Goal: Information Seeking & Learning: Learn about a topic

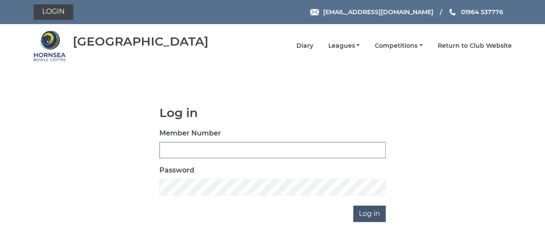
type input "0894"
click at [369, 214] on input "Log in" at bounding box center [369, 214] width 32 height 16
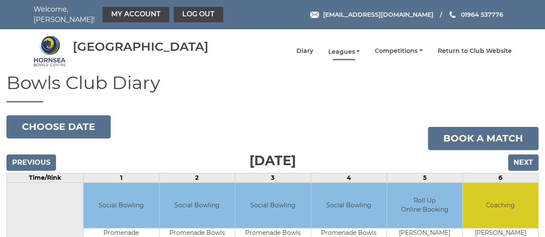
click at [358, 48] on link "Leagues" at bounding box center [344, 52] width 32 height 8
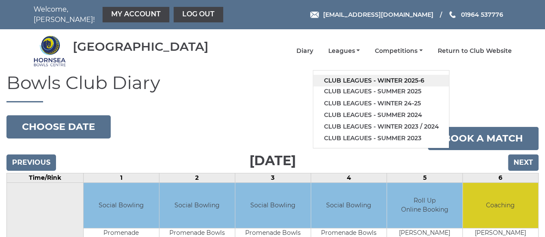
click at [360, 75] on link "Club leagues - Winter 2025-6" at bounding box center [381, 81] width 136 height 12
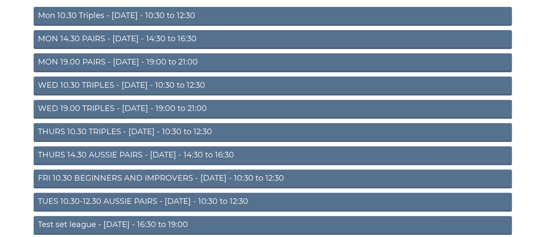
scroll to position [118, 0]
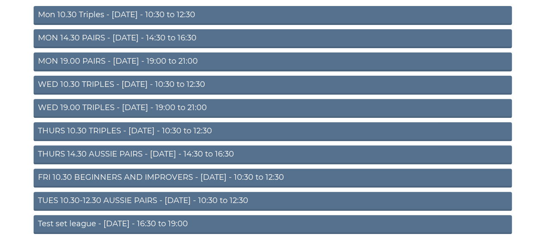
click at [119, 196] on link "TUES 10.30-12.30 AUSSIE PAIRS - Tuesday - 10:30 to 12:30" at bounding box center [273, 201] width 478 height 19
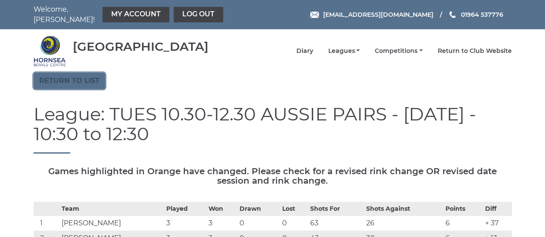
click at [79, 78] on link "Return to list" at bounding box center [70, 81] width 72 height 16
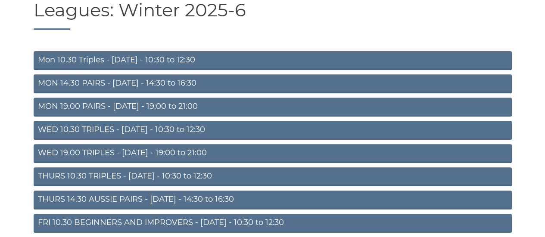
scroll to position [72, 0]
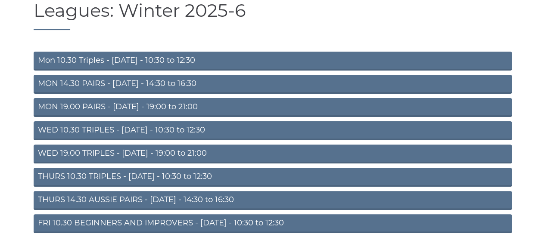
click at [155, 169] on link "THURS 10.30 TRIPLES - Thursday - 10:30 to 12:30" at bounding box center [273, 177] width 478 height 19
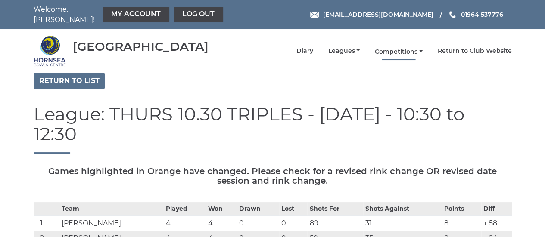
click at [422, 48] on link "Competitions" at bounding box center [399, 52] width 48 height 8
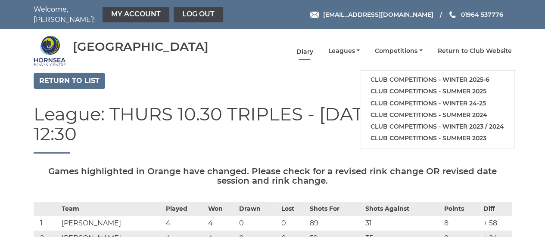
click at [308, 48] on link "Diary" at bounding box center [304, 52] width 17 height 8
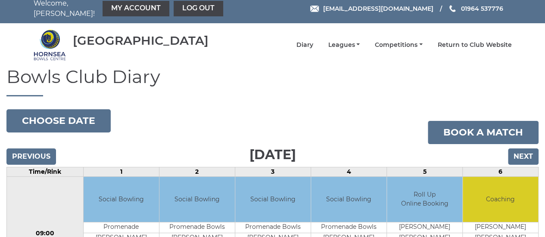
scroll to position [5, 0]
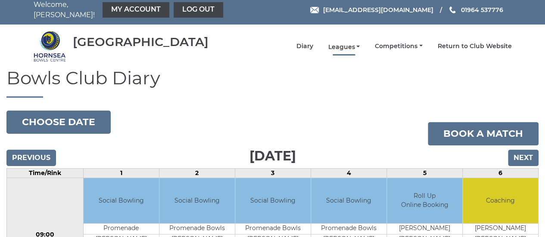
click at [359, 43] on link "Leagues" at bounding box center [344, 47] width 32 height 8
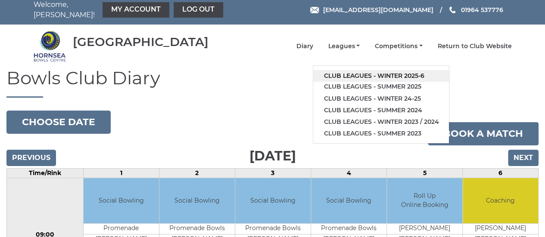
click at [374, 73] on link "Club leagues - Winter 2025-6" at bounding box center [381, 76] width 136 height 12
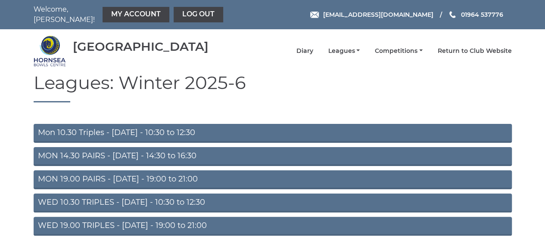
click at [135, 220] on link "WED 19.00 TRIPLES - [DATE] - 19:00 to 21:00" at bounding box center [273, 226] width 478 height 19
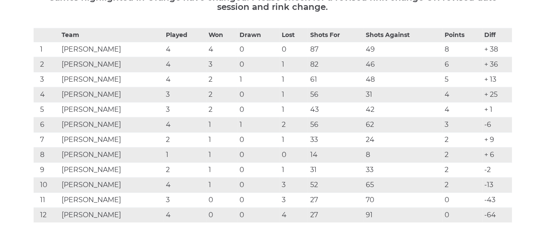
scroll to position [175, 0]
